Goal: Register for event/course

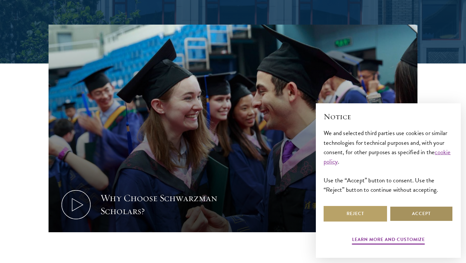
click at [411, 212] on button "Accept" at bounding box center [421, 214] width 63 height 16
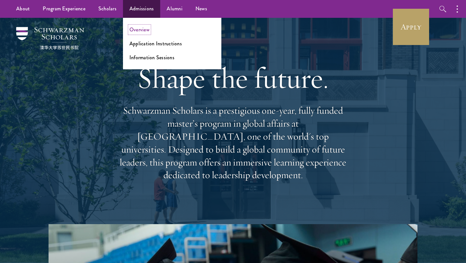
click at [142, 30] on link "Overview" at bounding box center [139, 29] width 20 height 7
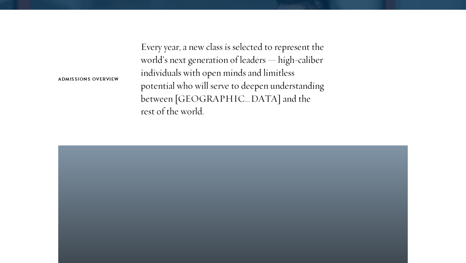
scroll to position [192, 0]
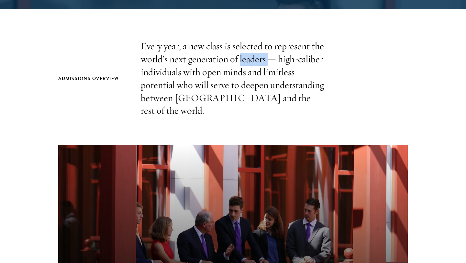
drag, startPoint x: 240, startPoint y: 61, endPoint x: 267, endPoint y: 61, distance: 26.5
click at [267, 61] on p "Every year, a new class is selected to represent the world’s next generation of…" at bounding box center [233, 78] width 184 height 77
drag, startPoint x: 280, startPoint y: 60, endPoint x: 330, endPoint y: 60, distance: 50.5
click at [330, 60] on div "Admissions Overview Every year, a new class is selected to represent the world’…" at bounding box center [232, 78] width 349 height 77
drag, startPoint x: 203, startPoint y: 73, endPoint x: 248, endPoint y: 73, distance: 45.3
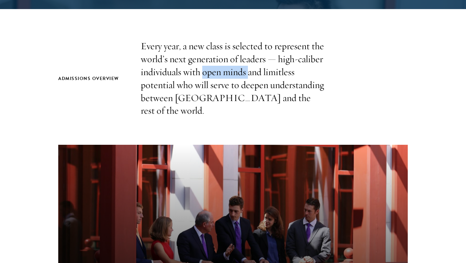
click at [248, 73] on p "Every year, a new class is selected to represent the world’s next generation of…" at bounding box center [233, 78] width 184 height 77
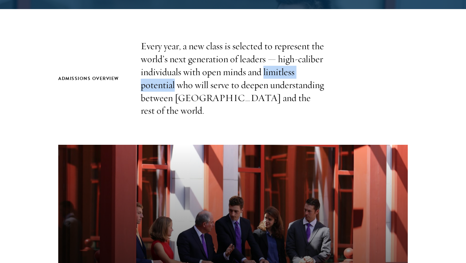
drag, startPoint x: 264, startPoint y: 73, endPoint x: 174, endPoint y: 82, distance: 90.4
click at [174, 82] on p "Every year, a new class is selected to represent the world’s next generation of…" at bounding box center [233, 78] width 184 height 77
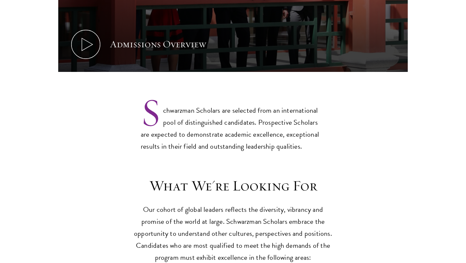
scroll to position [461, 0]
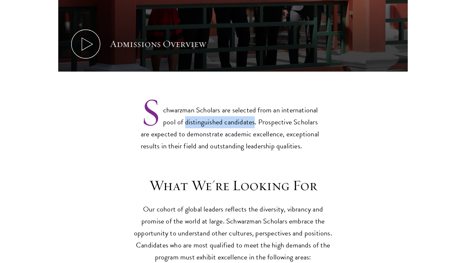
drag, startPoint x: 185, startPoint y: 112, endPoint x: 253, endPoint y: 111, distance: 68.3
click at [253, 111] on p "Schwarzman Scholars are selected from an international pool of distinguished ca…" at bounding box center [233, 123] width 184 height 59
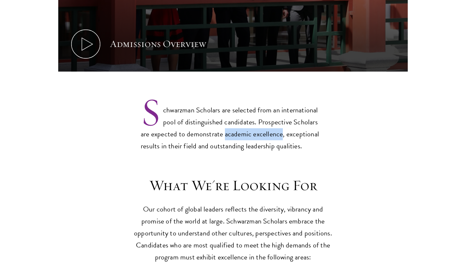
drag, startPoint x: 214, startPoint y: 124, endPoint x: 271, endPoint y: 121, distance: 57.3
click at [271, 121] on p "Schwarzman Scholars are selected from an international pool of distinguished ca…" at bounding box center [233, 123] width 184 height 59
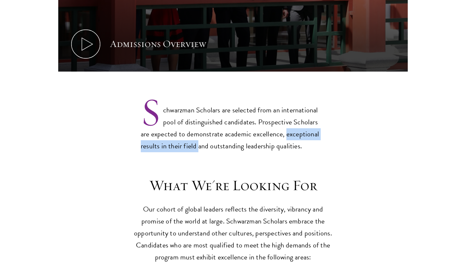
drag, startPoint x: 275, startPoint y: 120, endPoint x: 197, endPoint y: 134, distance: 78.8
click at [197, 134] on p "Schwarzman Scholars are selected from an international pool of distinguished ca…" at bounding box center [233, 123] width 184 height 59
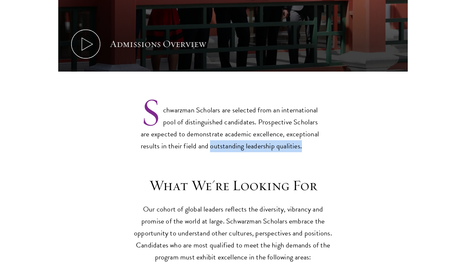
drag, startPoint x: 209, startPoint y: 135, endPoint x: 303, endPoint y: 135, distance: 93.2
click at [303, 135] on p "Schwarzman Scholars are selected from an international pool of distinguished ca…" at bounding box center [233, 123] width 184 height 59
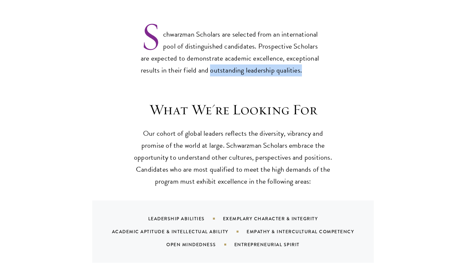
scroll to position [537, 0]
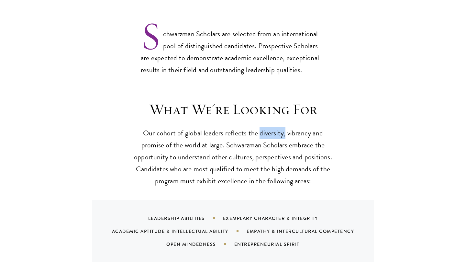
drag, startPoint x: 259, startPoint y: 121, endPoint x: 284, endPoint y: 121, distance: 24.6
click at [284, 127] on p "Our cohort of global leaders reflects the diversity, vibrancy and promise of th…" at bounding box center [233, 157] width 201 height 60
drag, startPoint x: 287, startPoint y: 121, endPoint x: 311, endPoint y: 121, distance: 23.9
click at [311, 127] on p "Our cohort of global leaders reflects the diversity, vibrancy and promise of th…" at bounding box center [233, 157] width 201 height 60
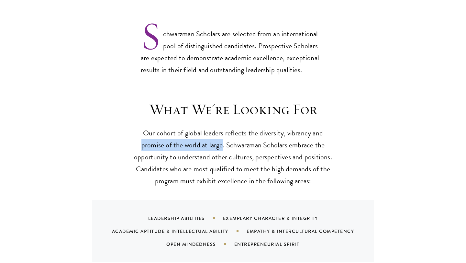
drag, startPoint x: 143, startPoint y: 132, endPoint x: 223, endPoint y: 131, distance: 79.9
click at [223, 131] on p "Our cohort of global leaders reflects the diversity, vibrancy and promise of th…" at bounding box center [233, 157] width 201 height 60
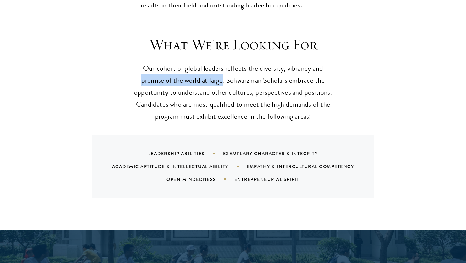
scroll to position [603, 0]
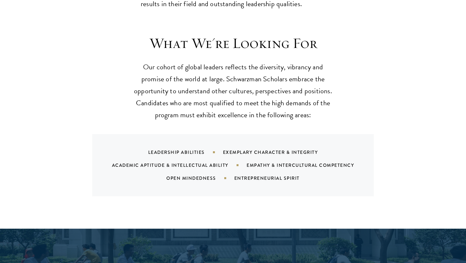
click at [209, 162] on div "Academic Aptitude & Intellectual Ability" at bounding box center [179, 165] width 135 height 6
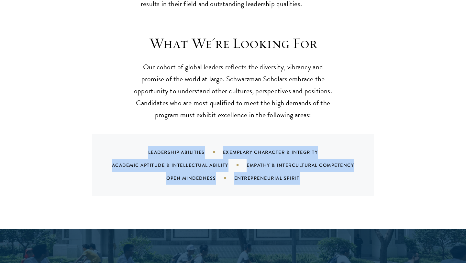
drag, startPoint x: 147, startPoint y: 138, endPoint x: 338, endPoint y: 167, distance: 193.4
click at [338, 167] on div "Leadership Abilities Exemplary Character & Integrity Academic Aptitude & Intell…" at bounding box center [241, 165] width 266 height 39
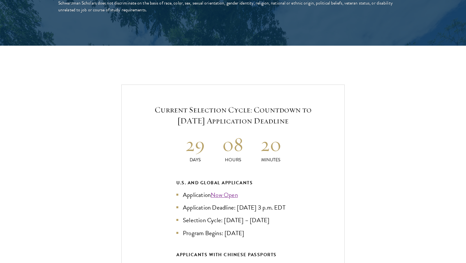
scroll to position [1333, 0]
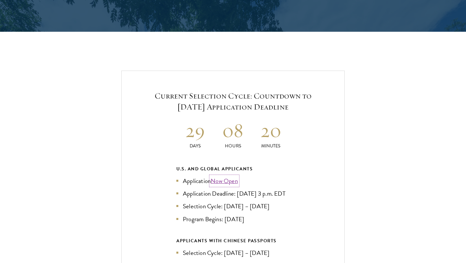
click at [230, 176] on link "Now Open" at bounding box center [224, 180] width 27 height 9
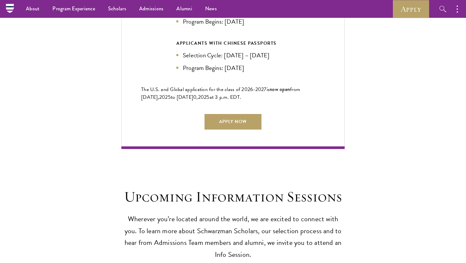
scroll to position [1501, 0]
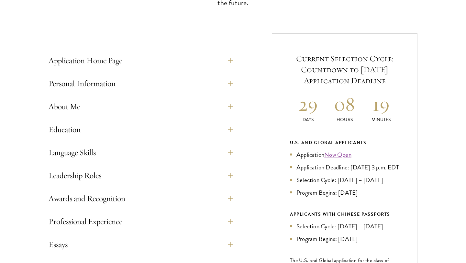
scroll to position [230, 0]
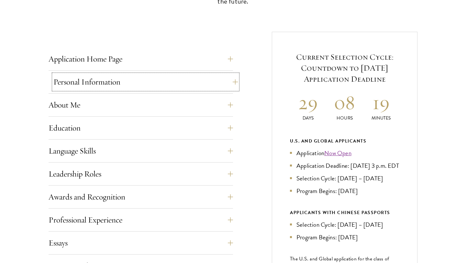
click at [229, 81] on button "Personal Information" at bounding box center [145, 82] width 184 height 16
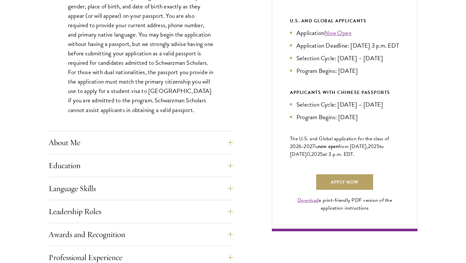
scroll to position [354, 0]
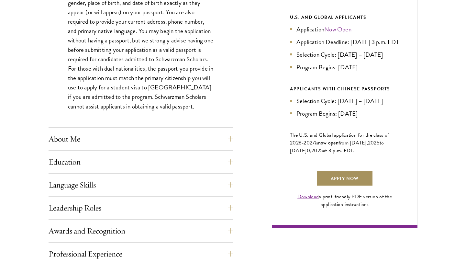
click at [349, 182] on link "Apply Now" at bounding box center [344, 179] width 57 height 16
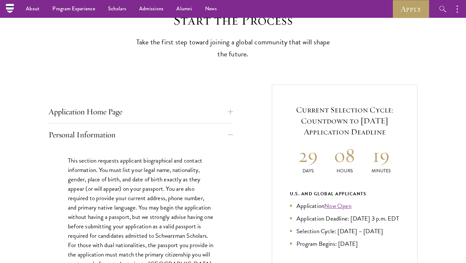
scroll to position [133, 0]
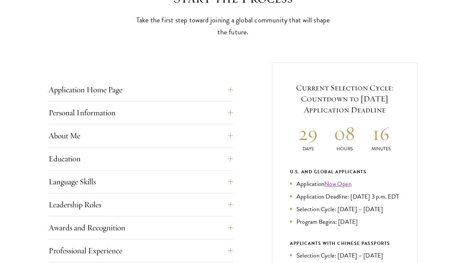
scroll to position [200, 0]
click at [229, 91] on button "Application Home Page" at bounding box center [145, 90] width 184 height 16
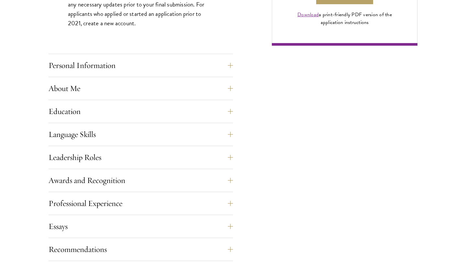
scroll to position [536, 0]
